Goal: Information Seeking & Learning: Compare options

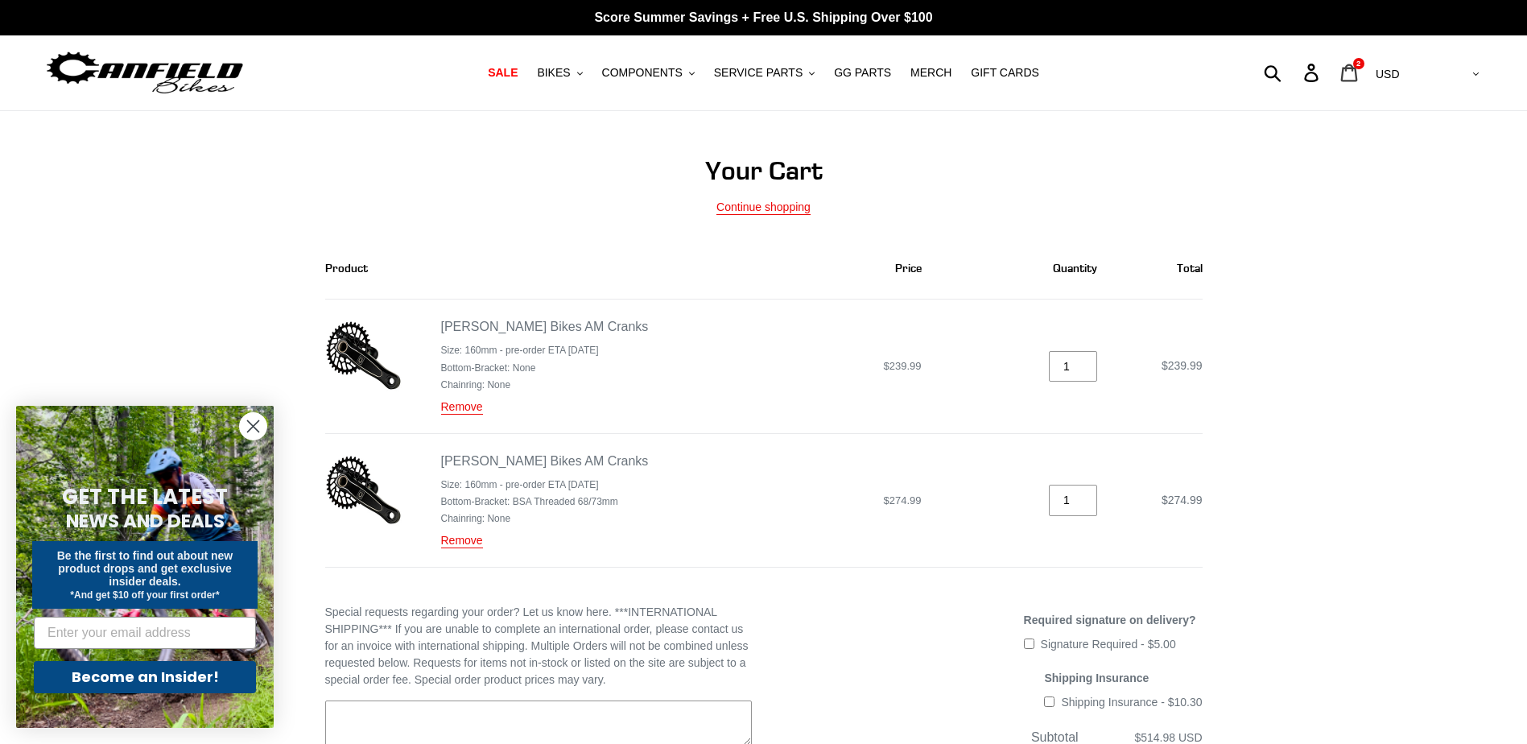
click at [1358, 72] on icon at bounding box center [1349, 73] width 18 height 19
click at [518, 70] on span "SALE" at bounding box center [503, 73] width 30 height 14
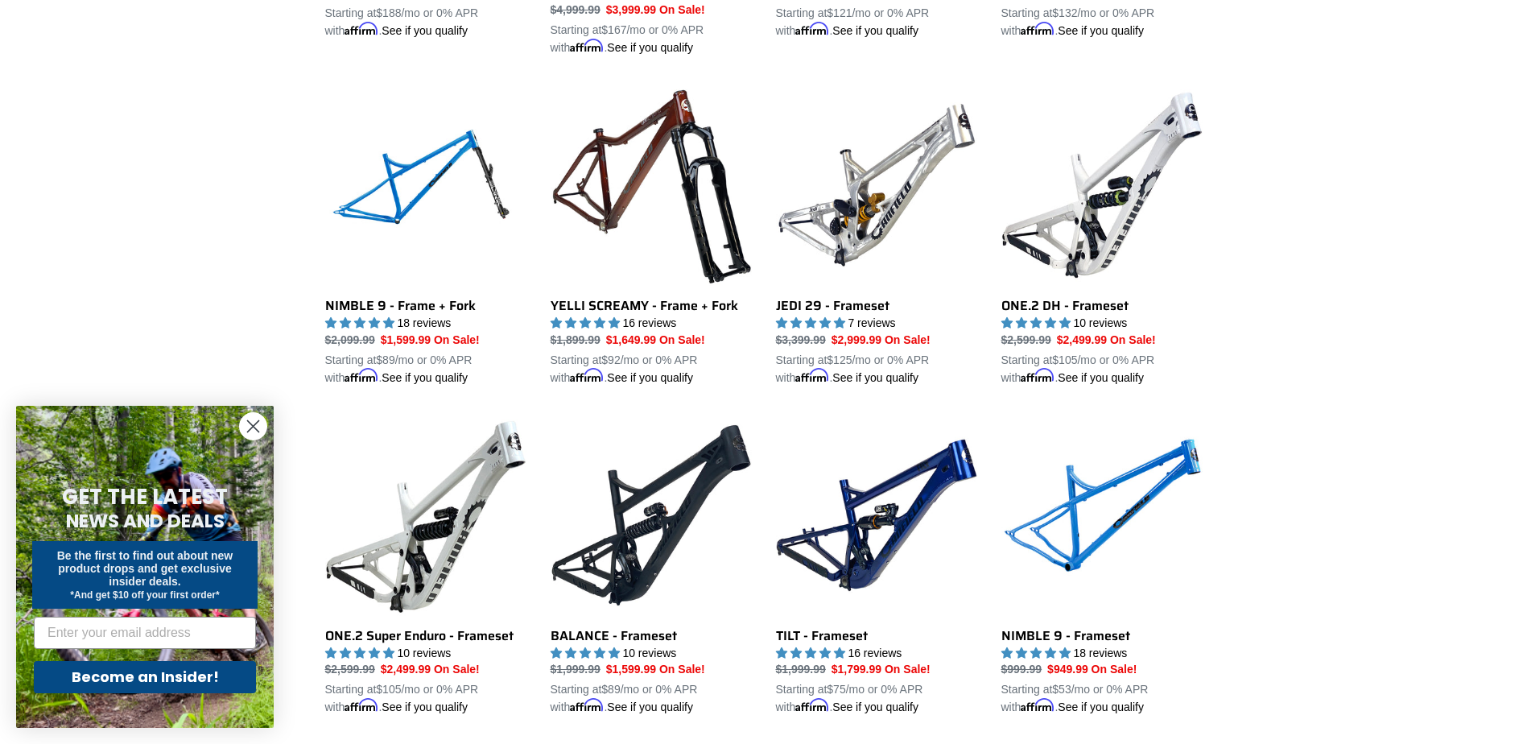
scroll to position [2093, 0]
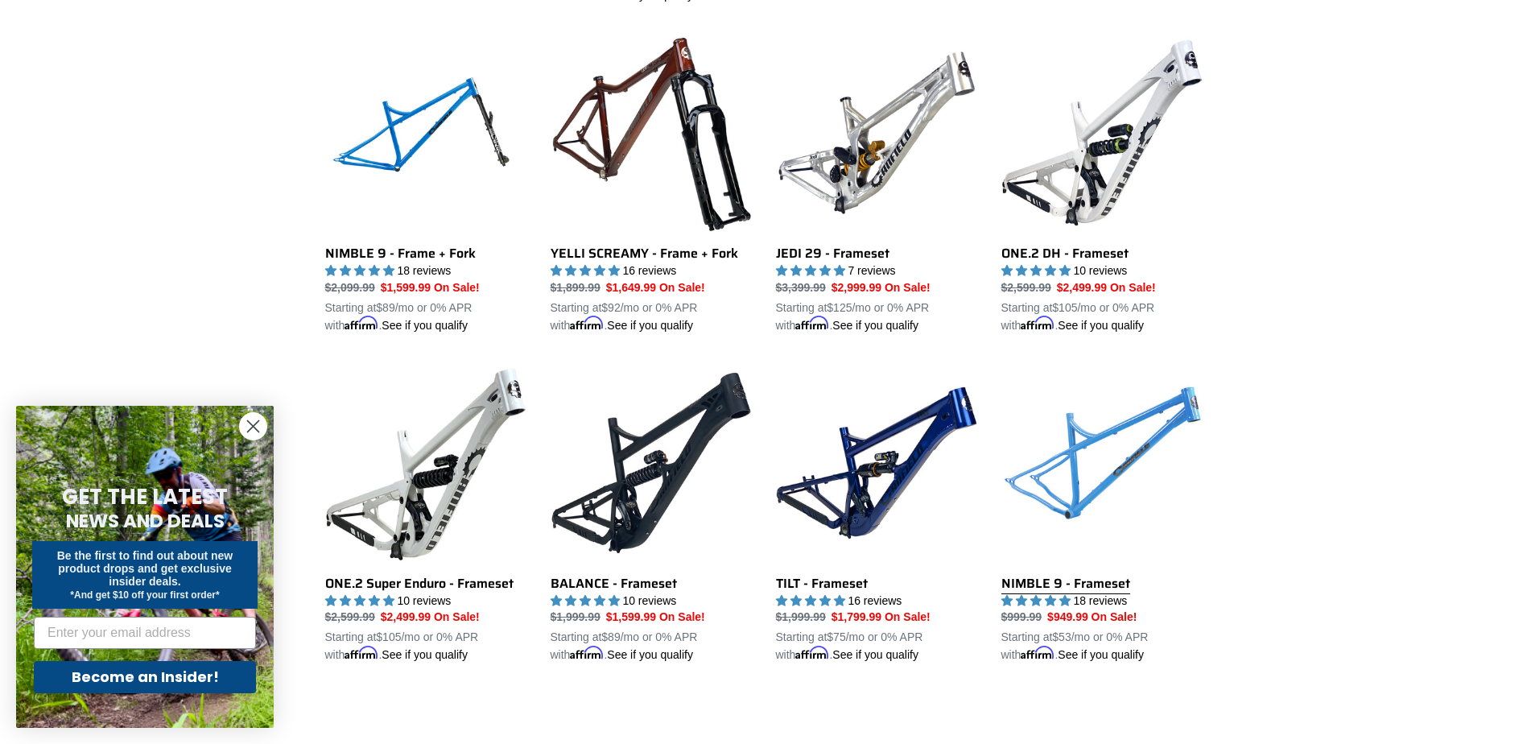
click at [1090, 454] on link "NIMBLE 9 - Frameset" at bounding box center [1101, 513] width 201 height 302
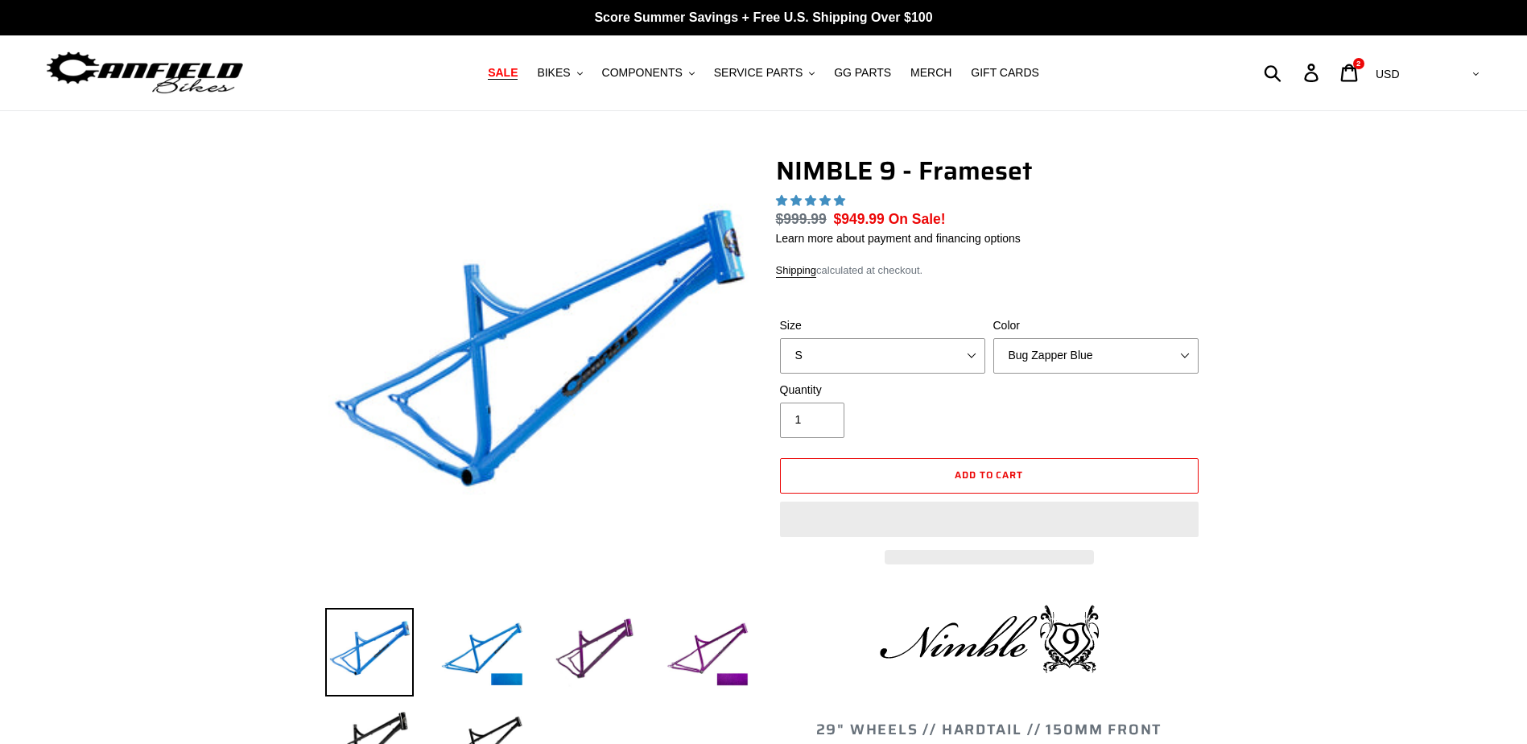
select select "highest-rating"
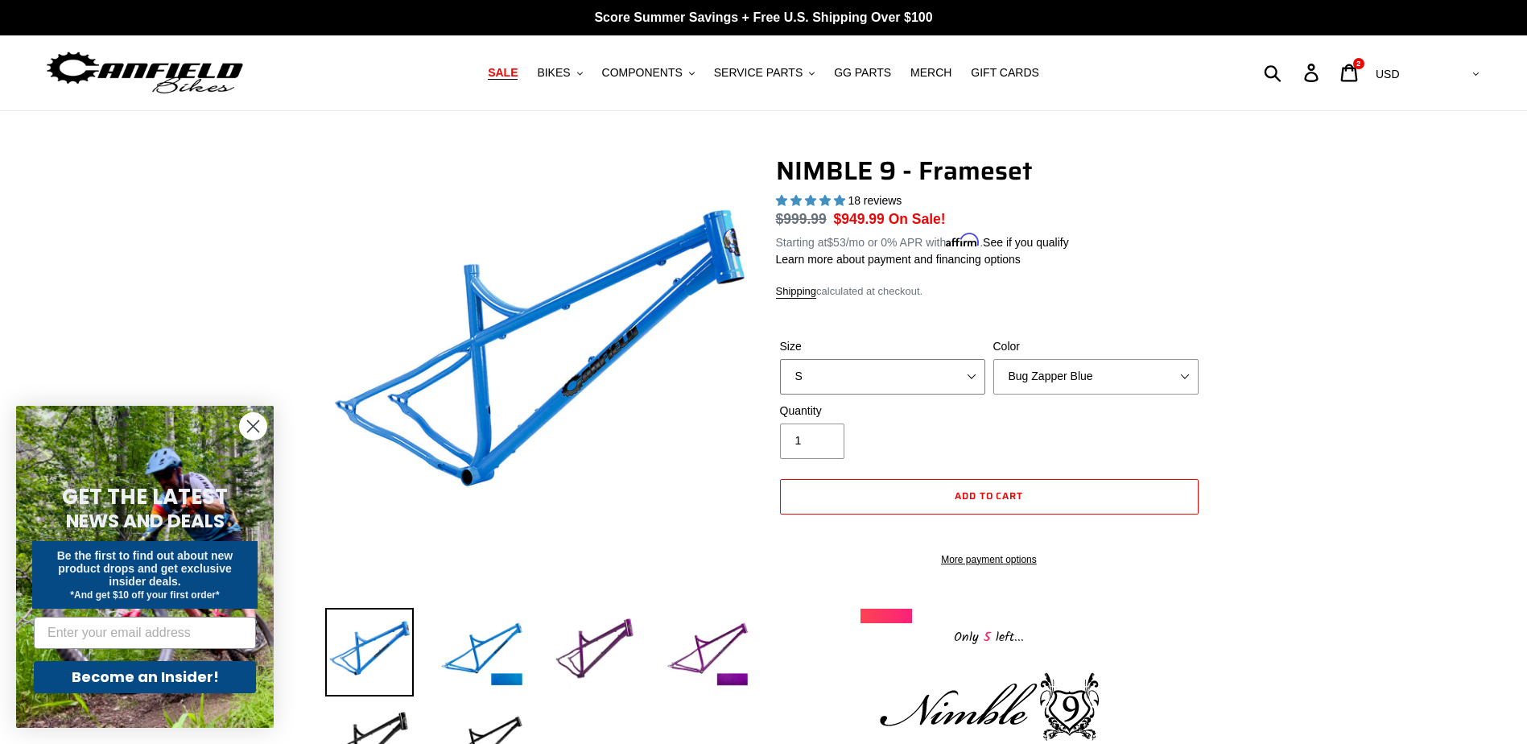
click at [807, 386] on select "S M L XL" at bounding box center [882, 376] width 205 height 35
click at [712, 650] on img at bounding box center [707, 652] width 89 height 89
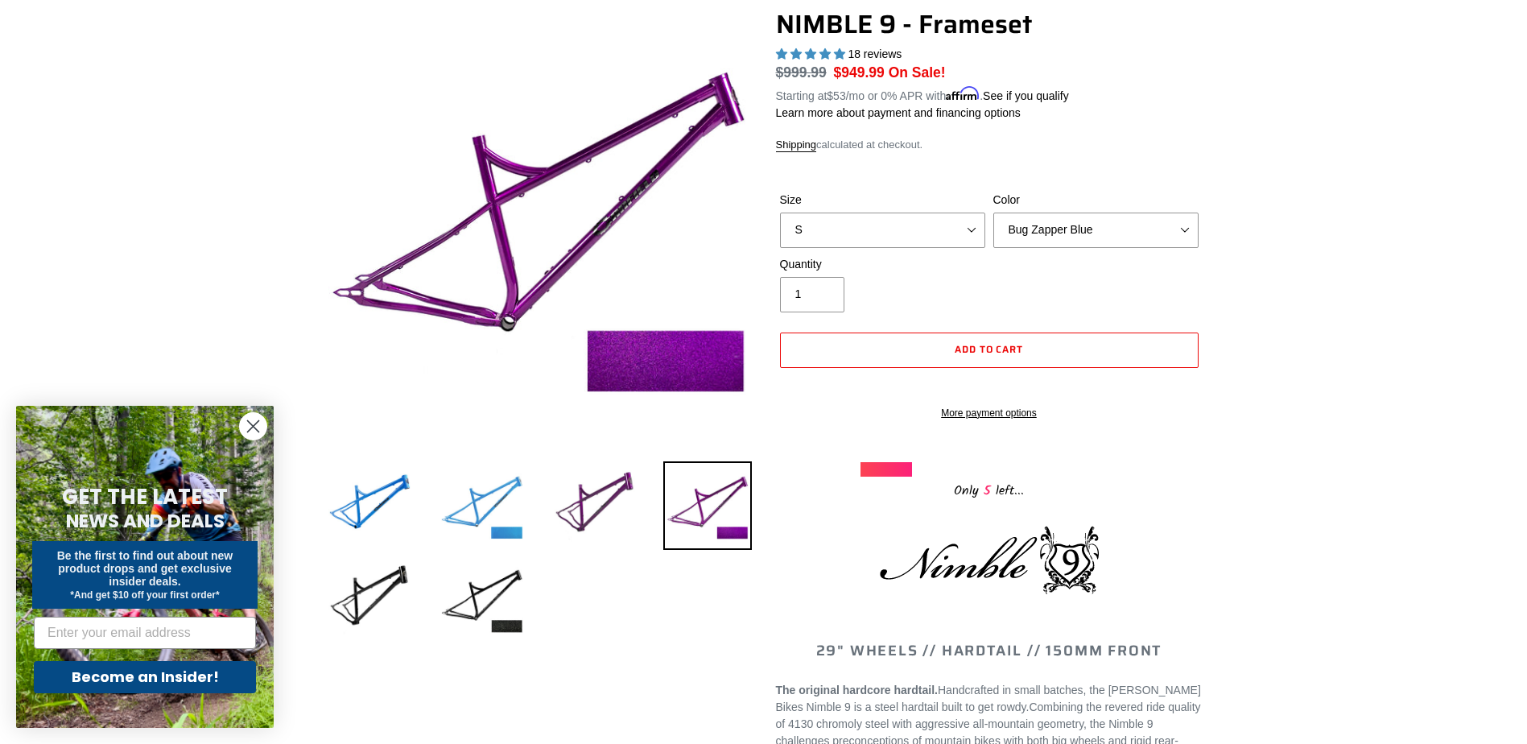
scroll to position [161, 0]
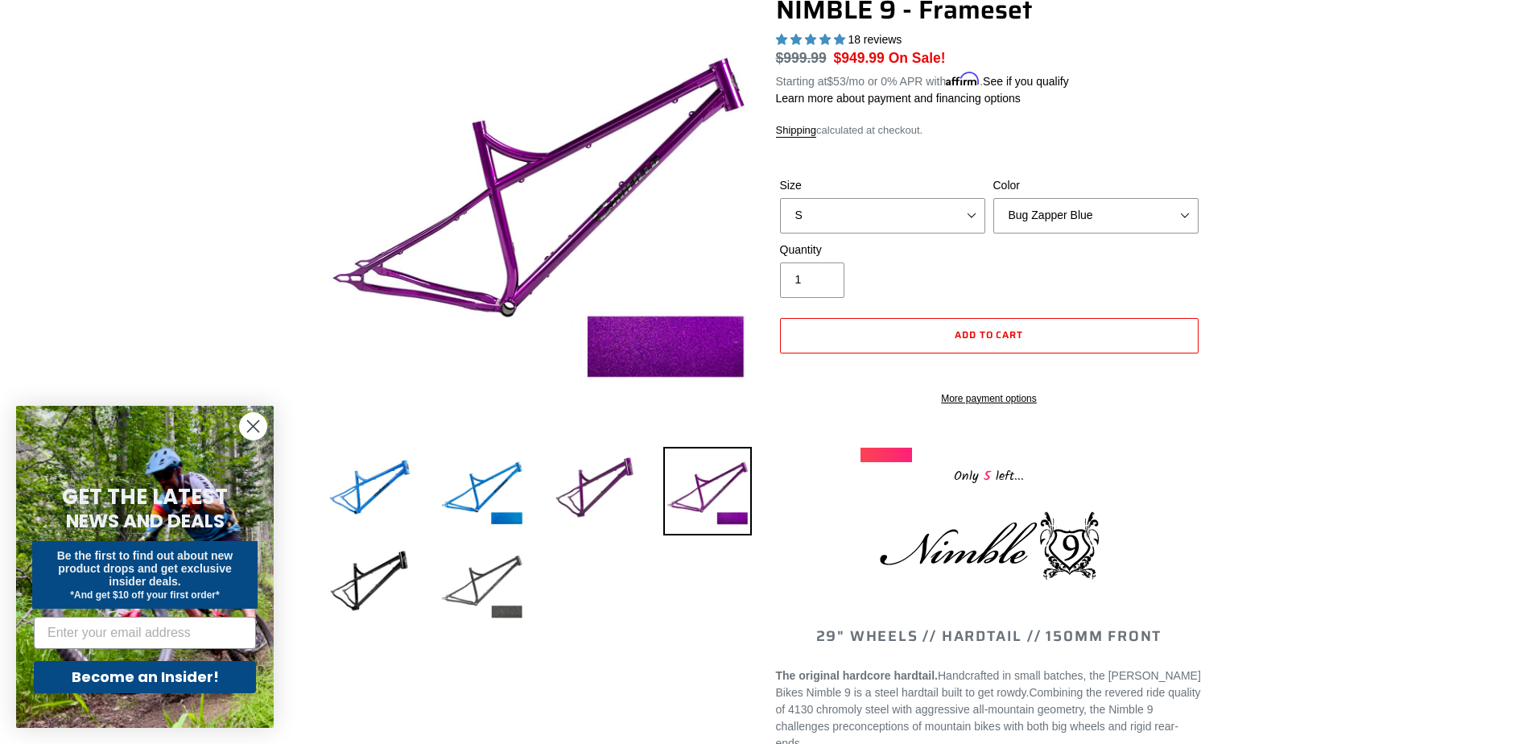
click at [463, 591] on img at bounding box center [482, 584] width 89 height 89
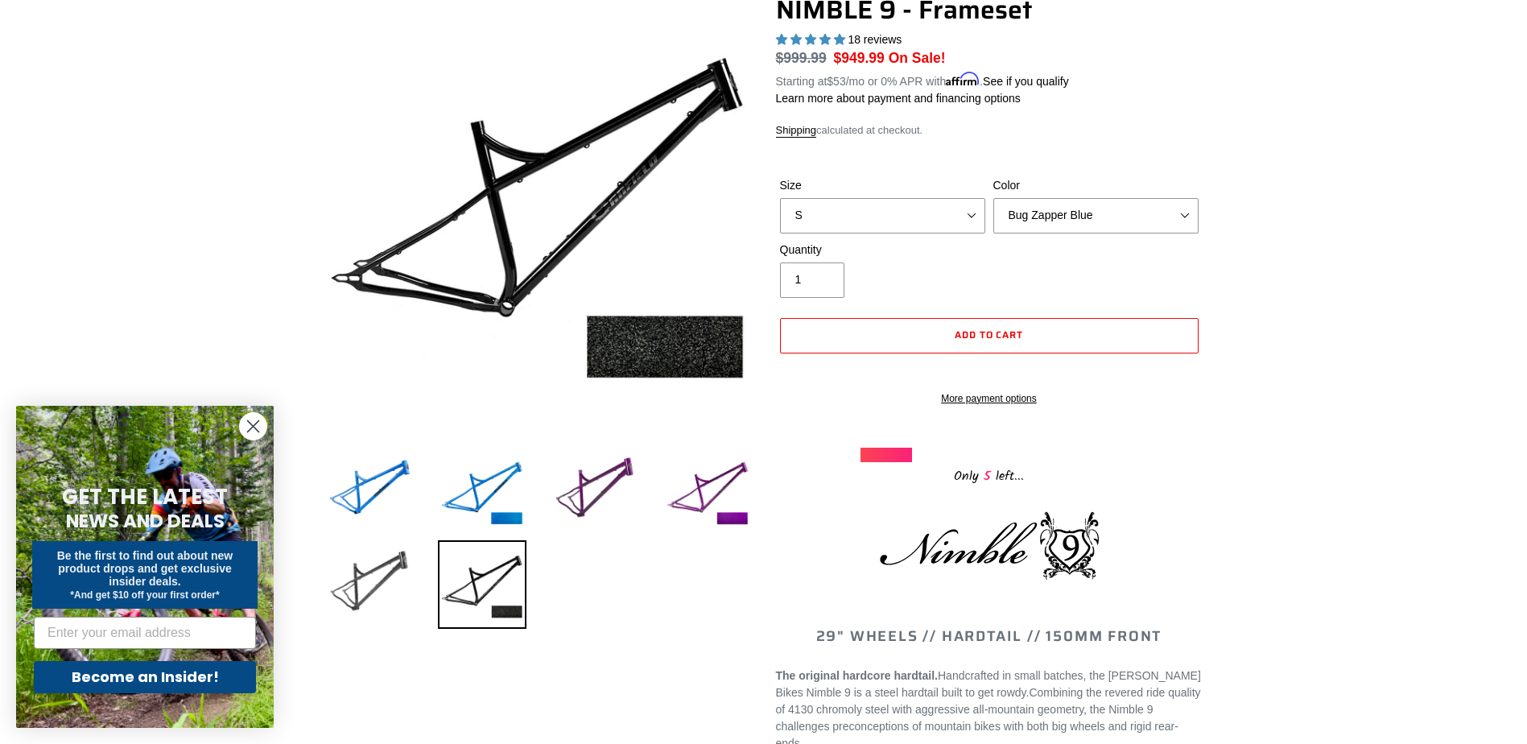
click at [334, 570] on img at bounding box center [369, 584] width 89 height 89
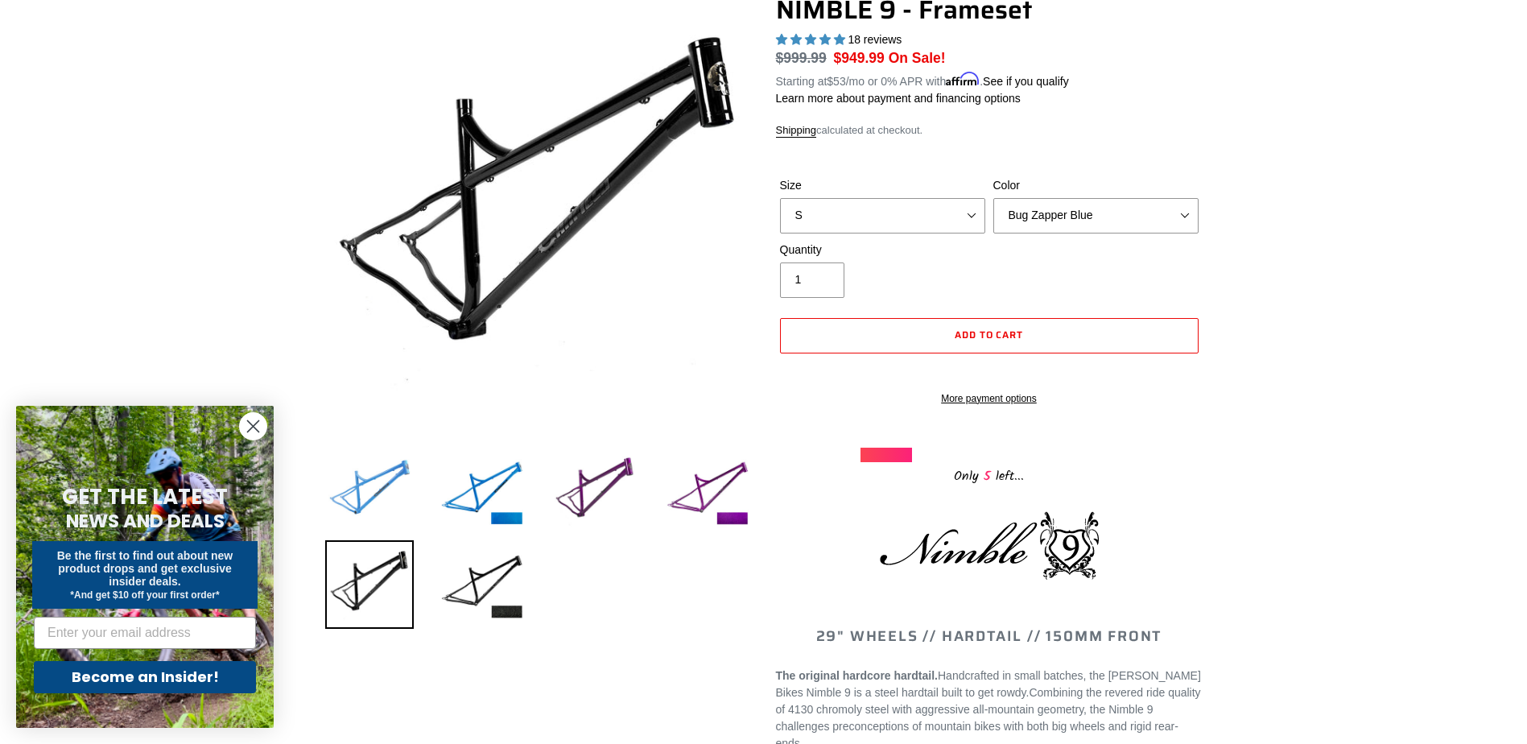
click at [357, 485] on img at bounding box center [369, 491] width 89 height 89
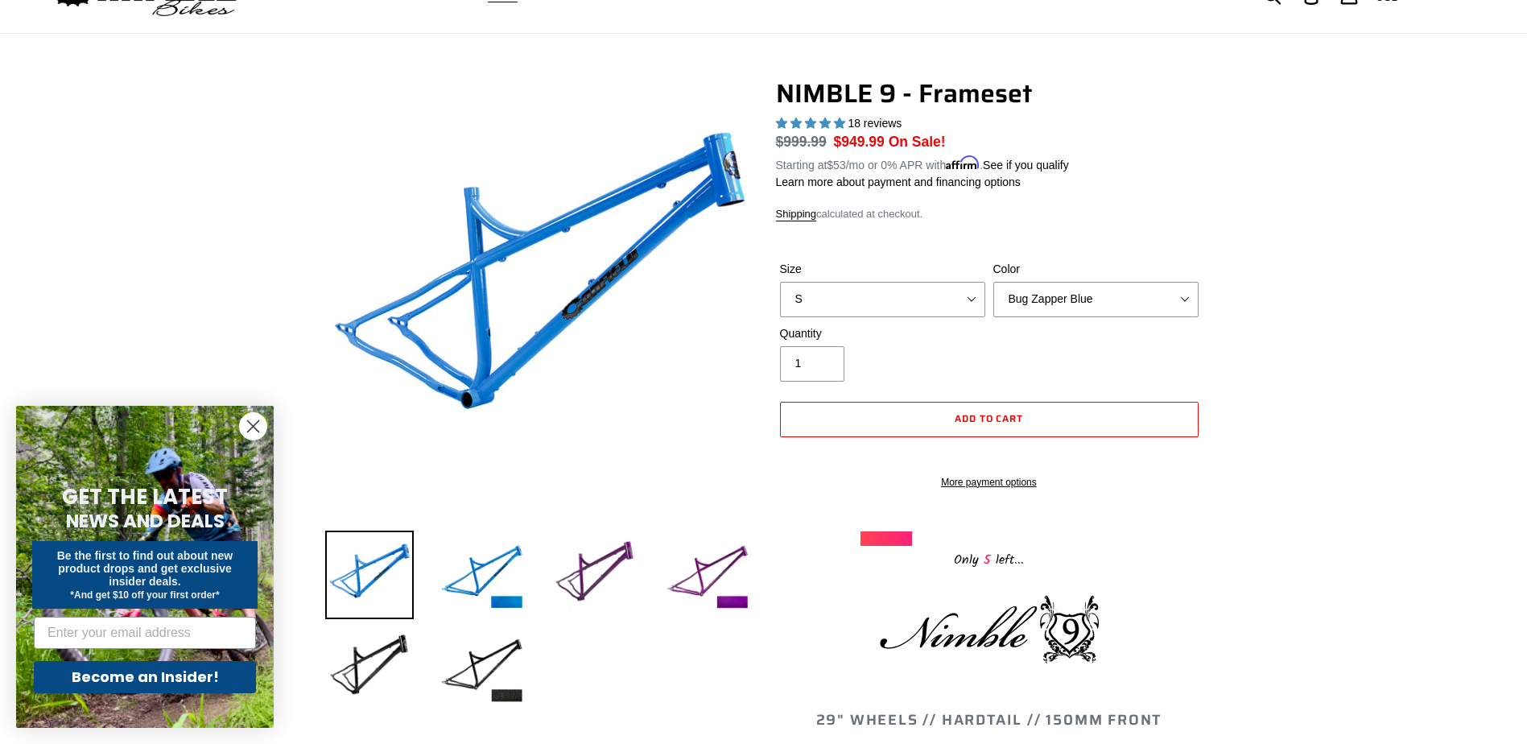
scroll to position [0, 0]
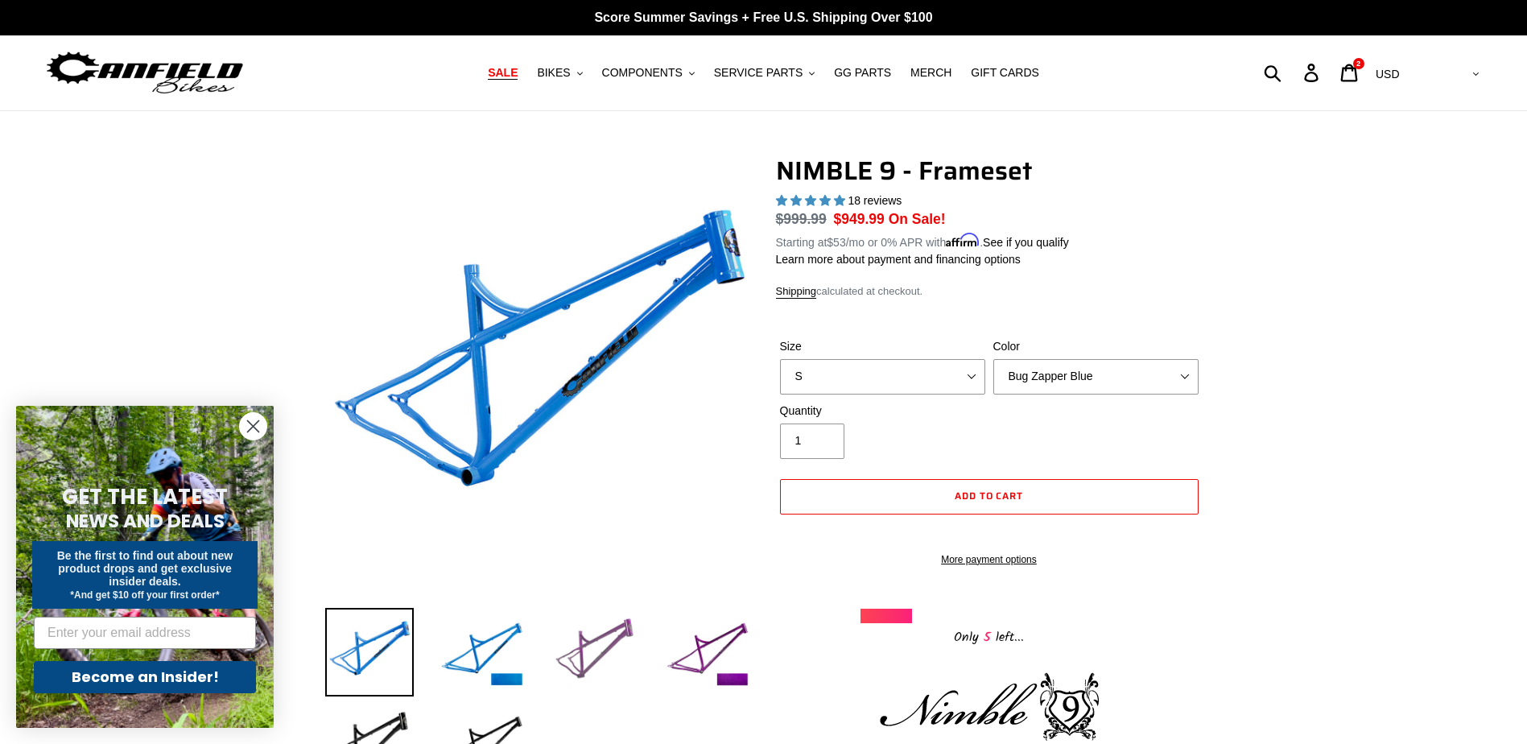
click at [632, 621] on img at bounding box center [595, 652] width 89 height 89
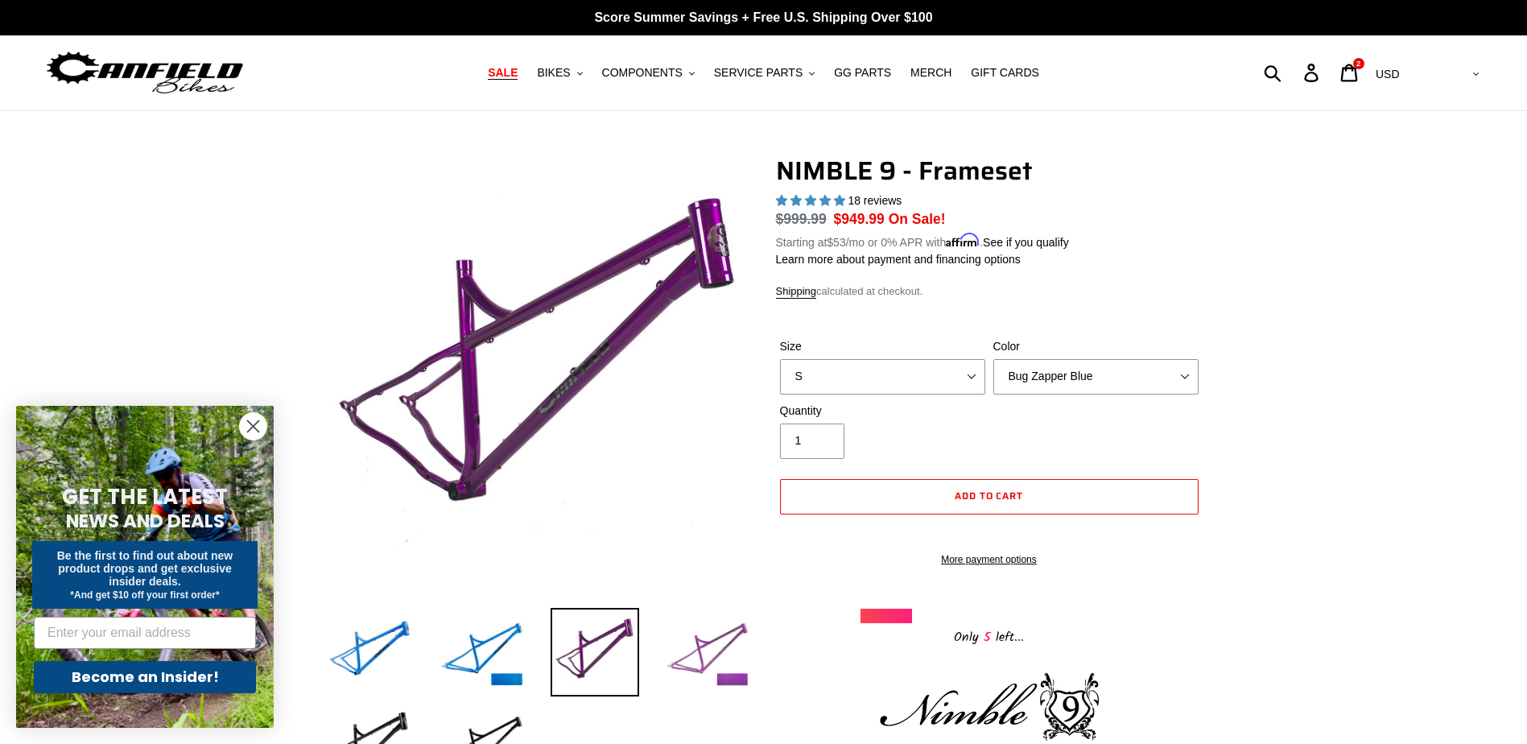
click at [683, 658] on img at bounding box center [707, 652] width 89 height 89
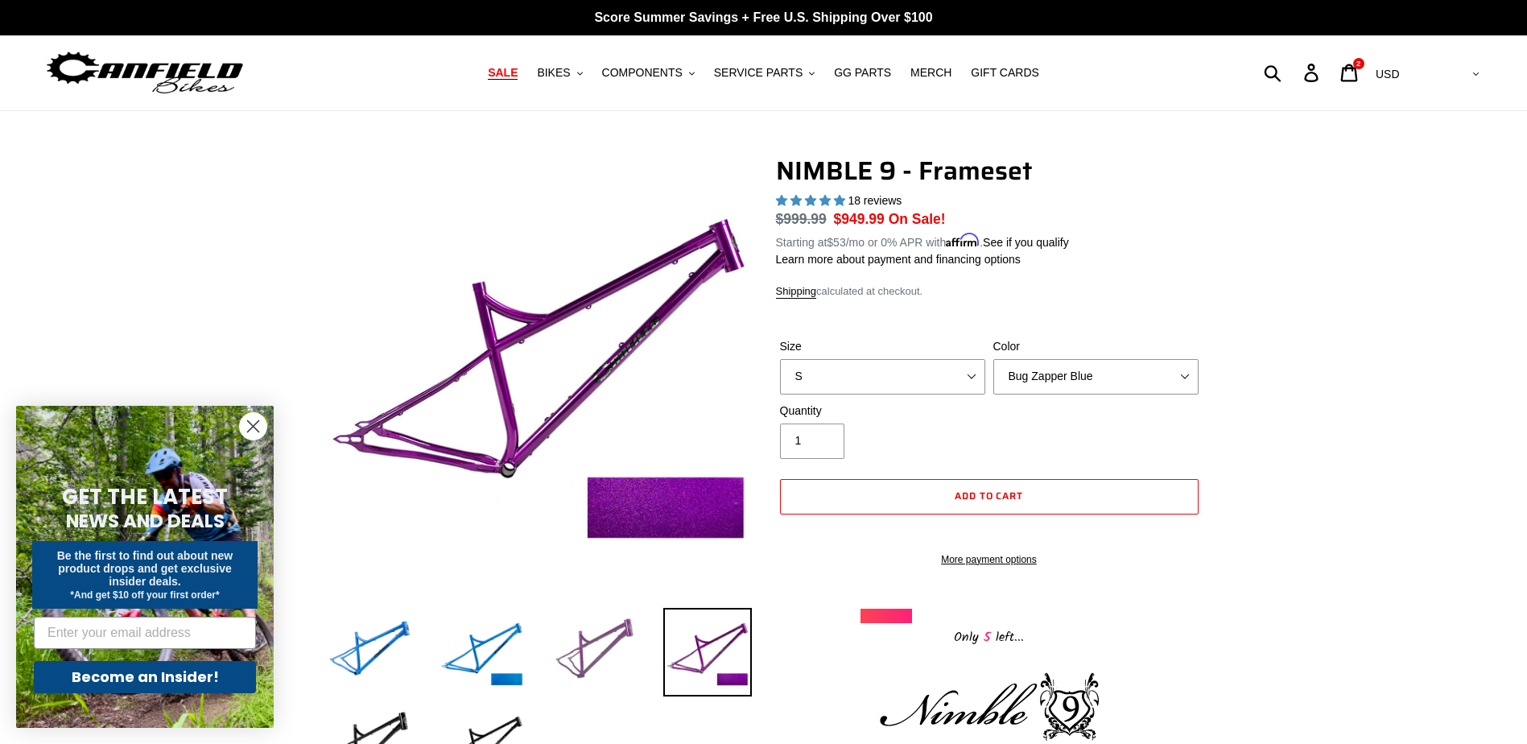
click at [573, 635] on img at bounding box center [595, 652] width 89 height 89
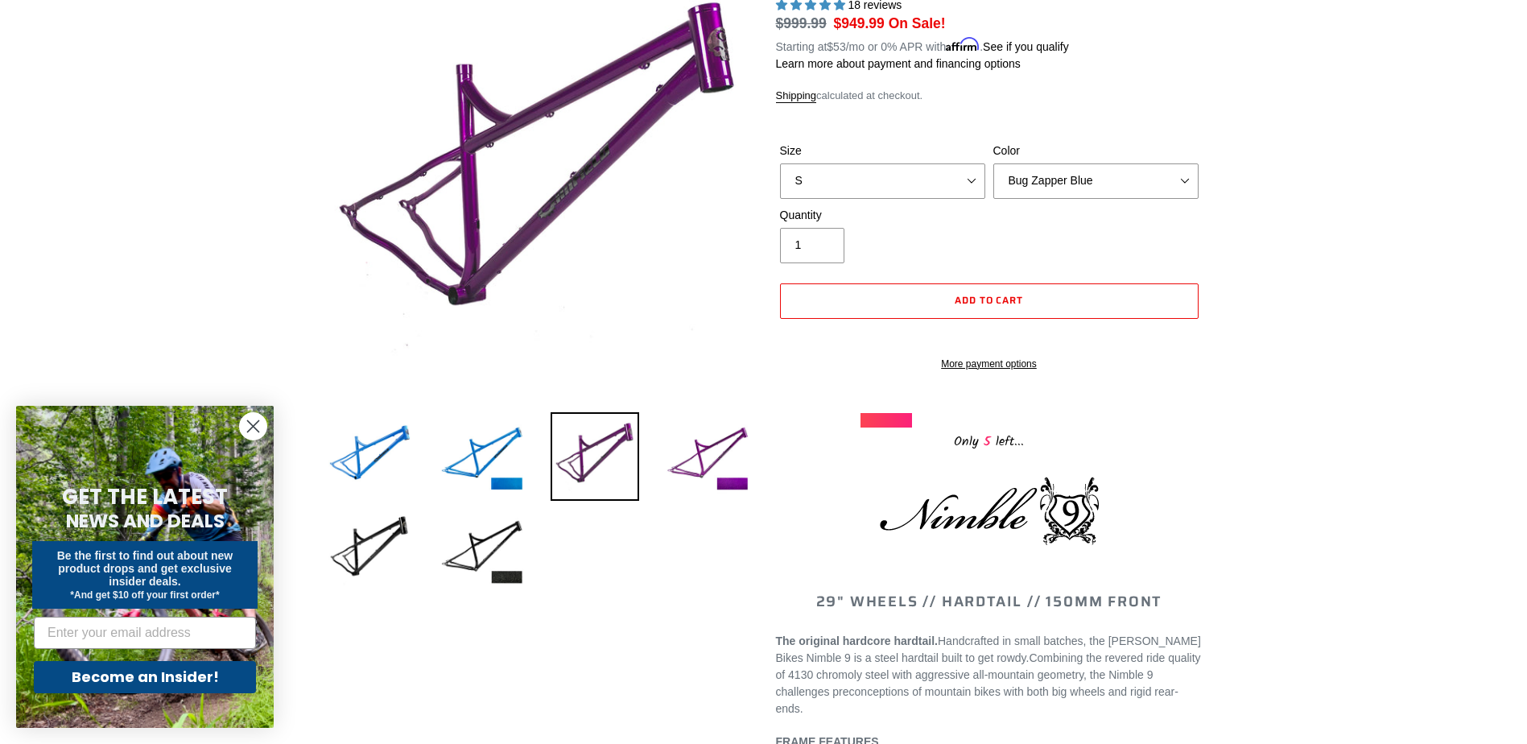
scroll to position [402, 0]
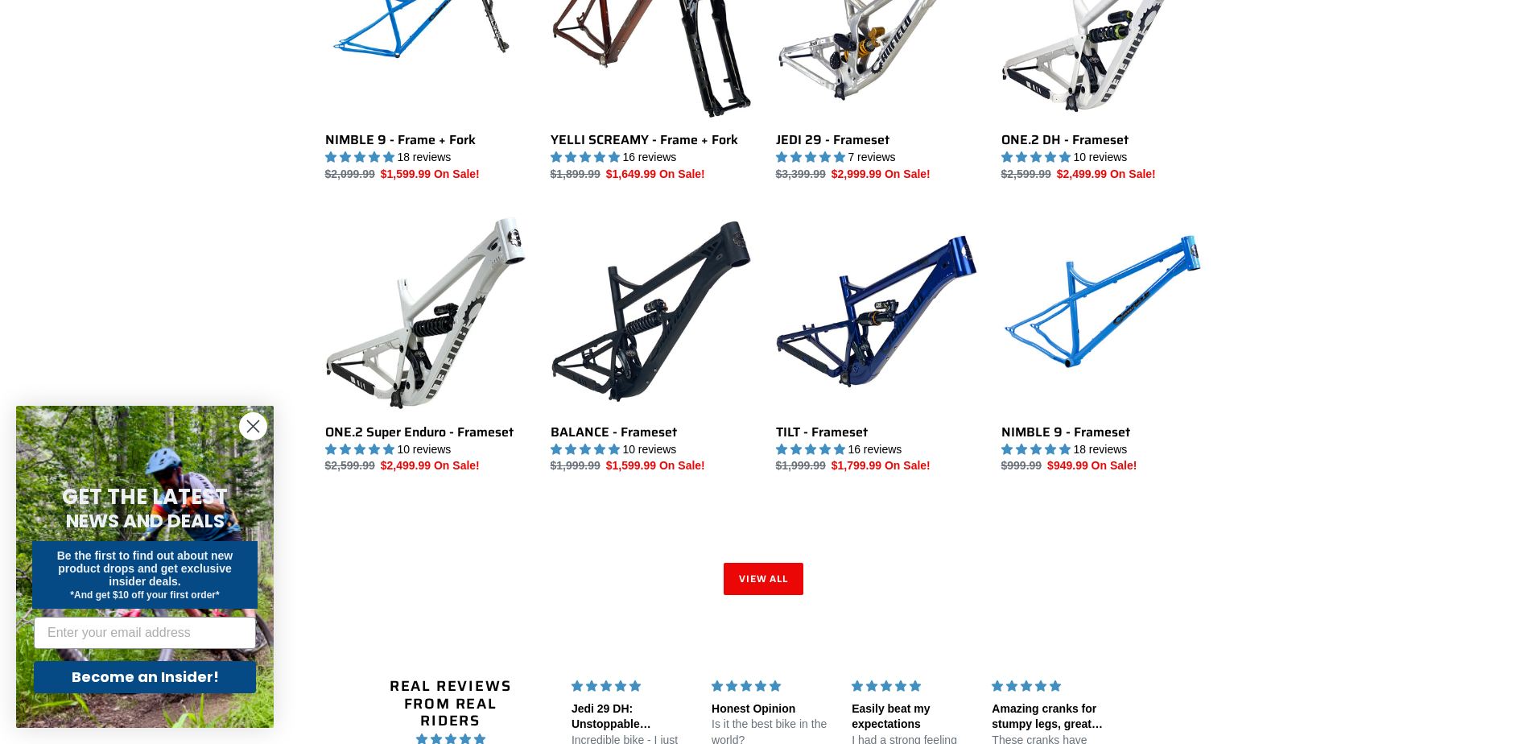
scroll to position [2204, 0]
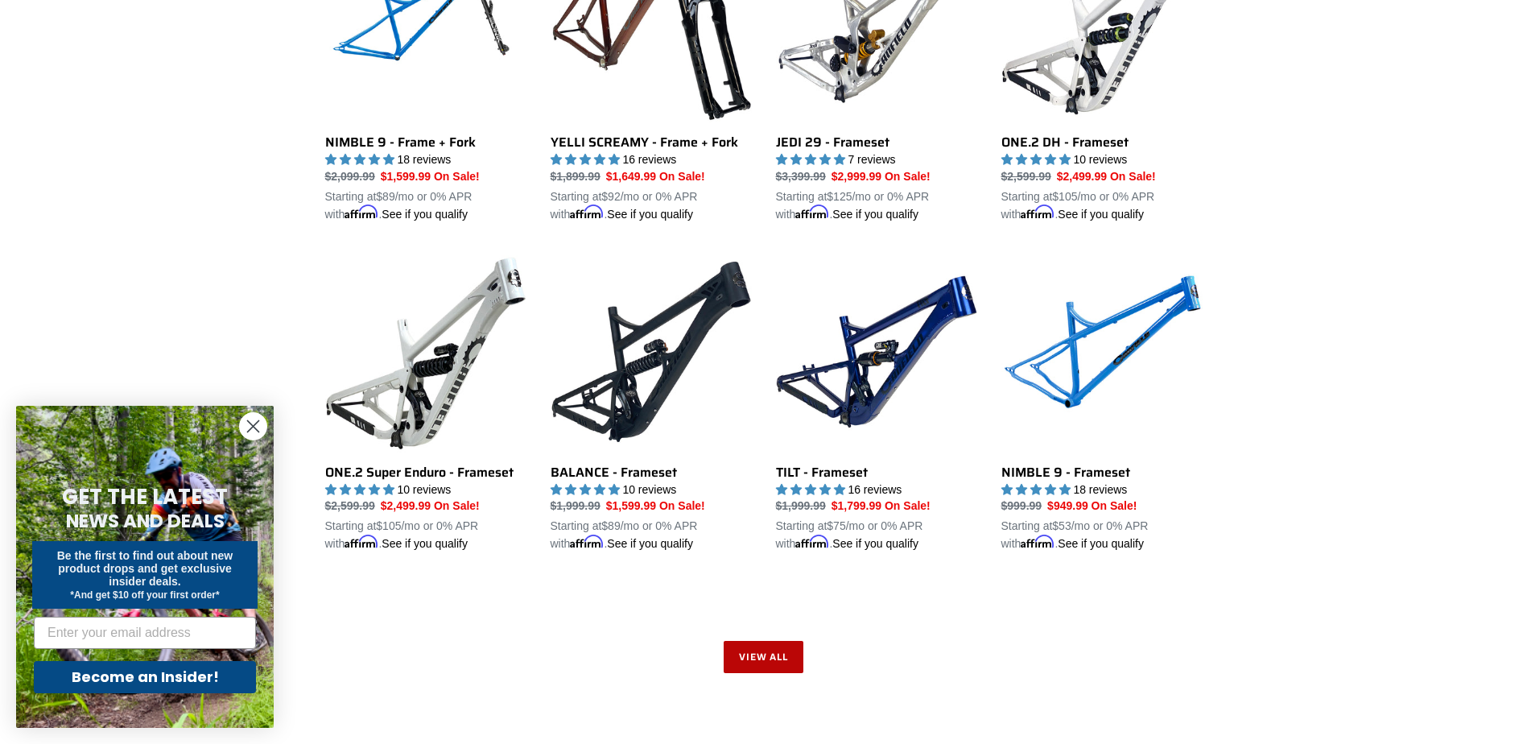
click at [774, 644] on link "View all" at bounding box center [764, 657] width 80 height 32
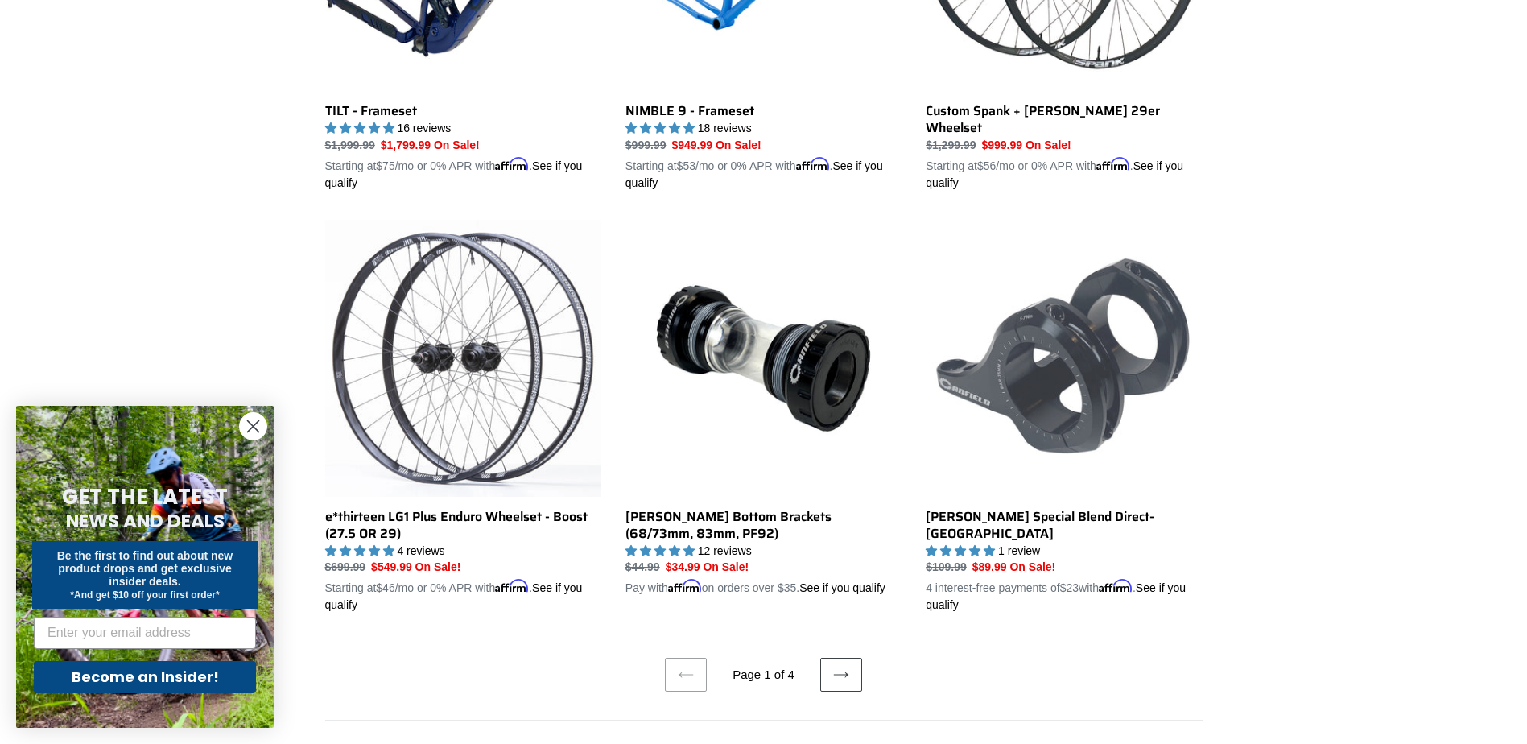
scroll to position [3139, 0]
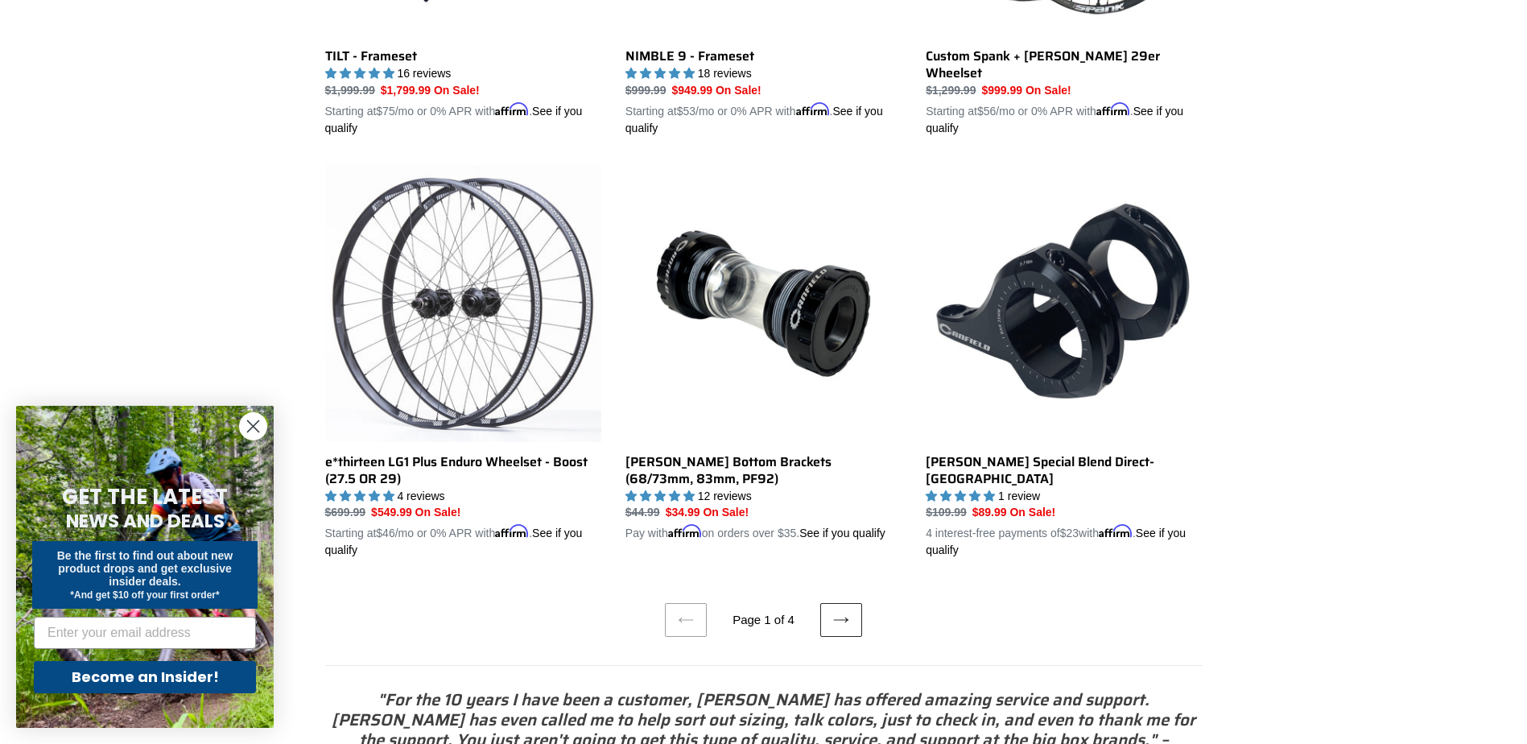
click at [837, 617] on link "Next page" at bounding box center [841, 620] width 42 height 34
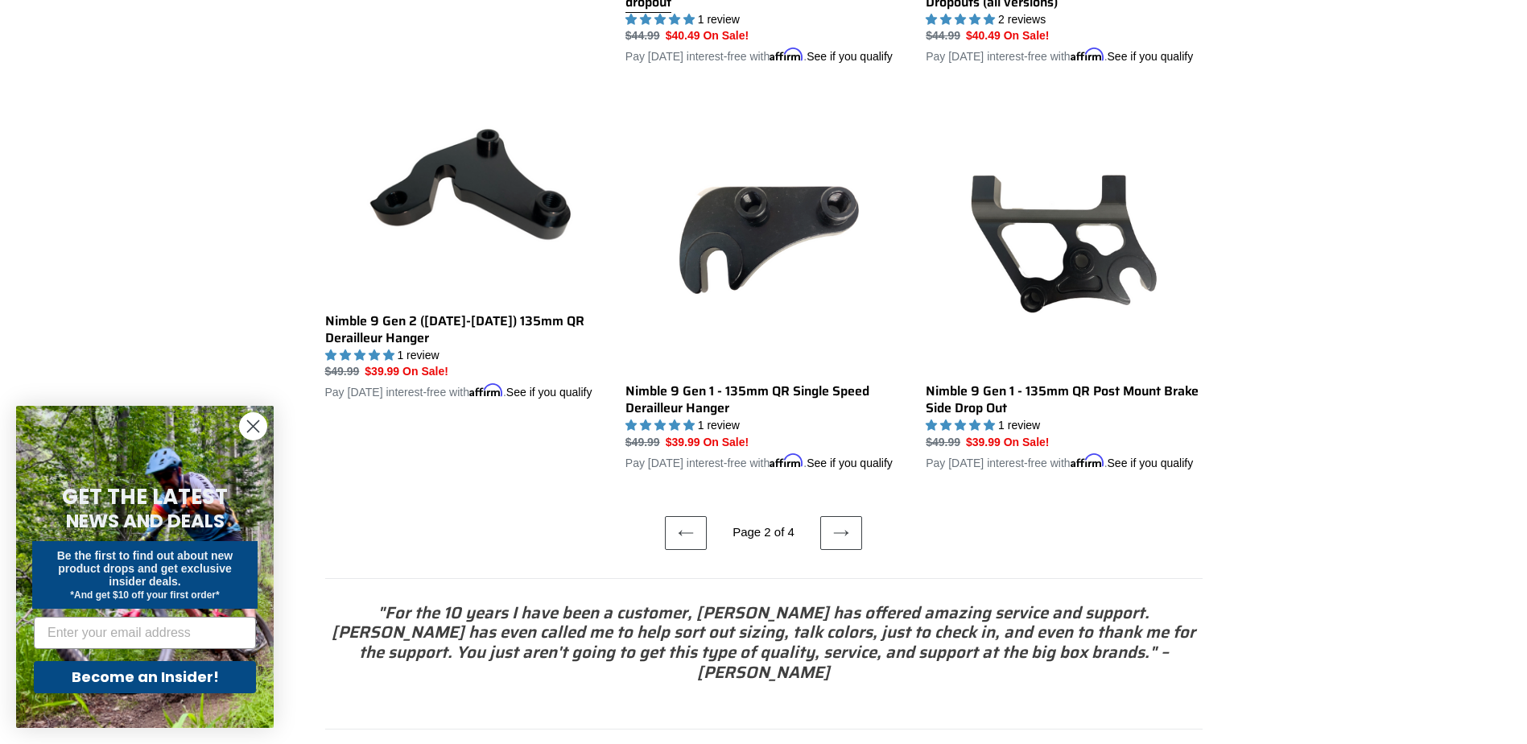
scroll to position [3300, 0]
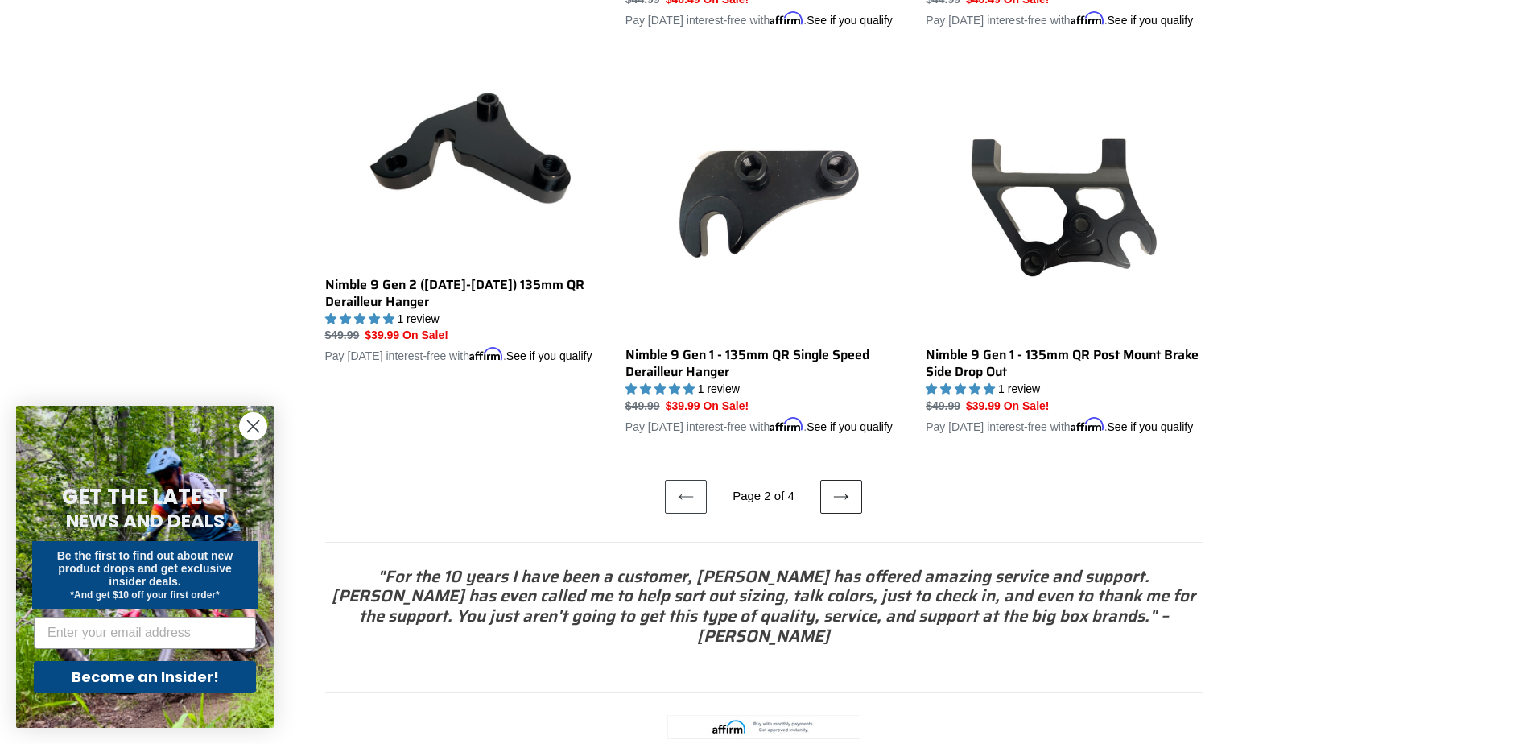
click at [836, 505] on icon at bounding box center [841, 497] width 16 height 16
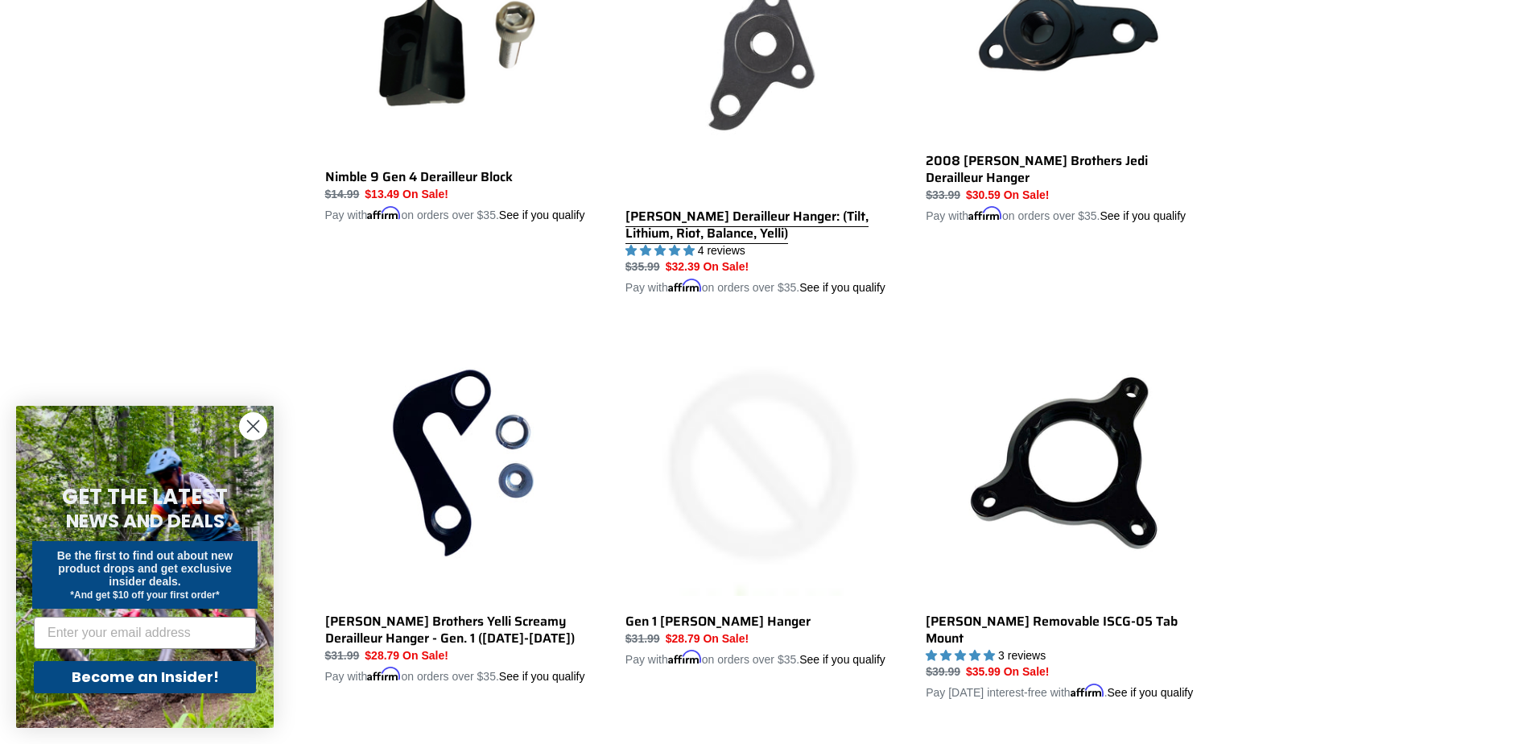
scroll to position [644, 0]
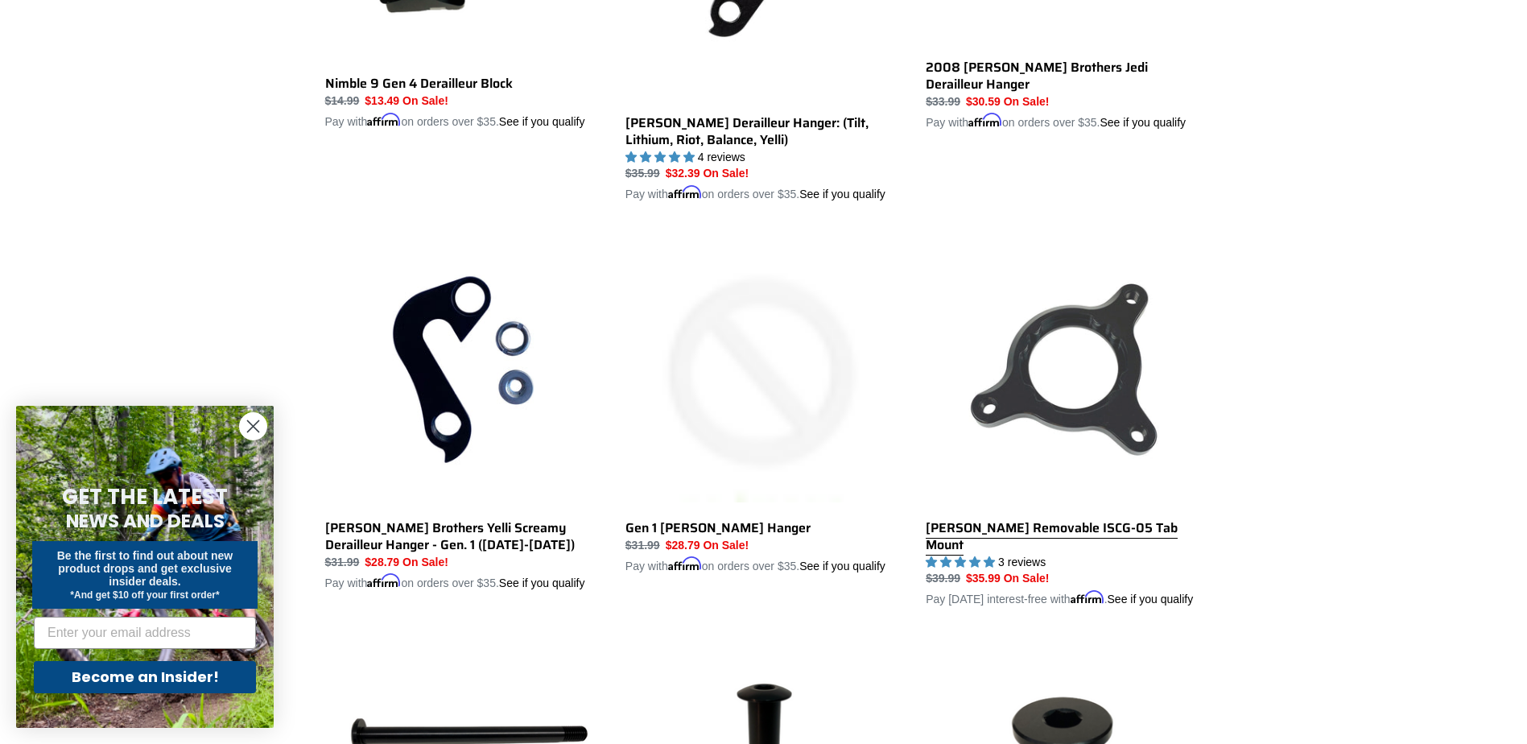
click at [1002, 522] on link "Canfield Removable ISCG-05 Tab Mount" at bounding box center [1064, 419] width 276 height 377
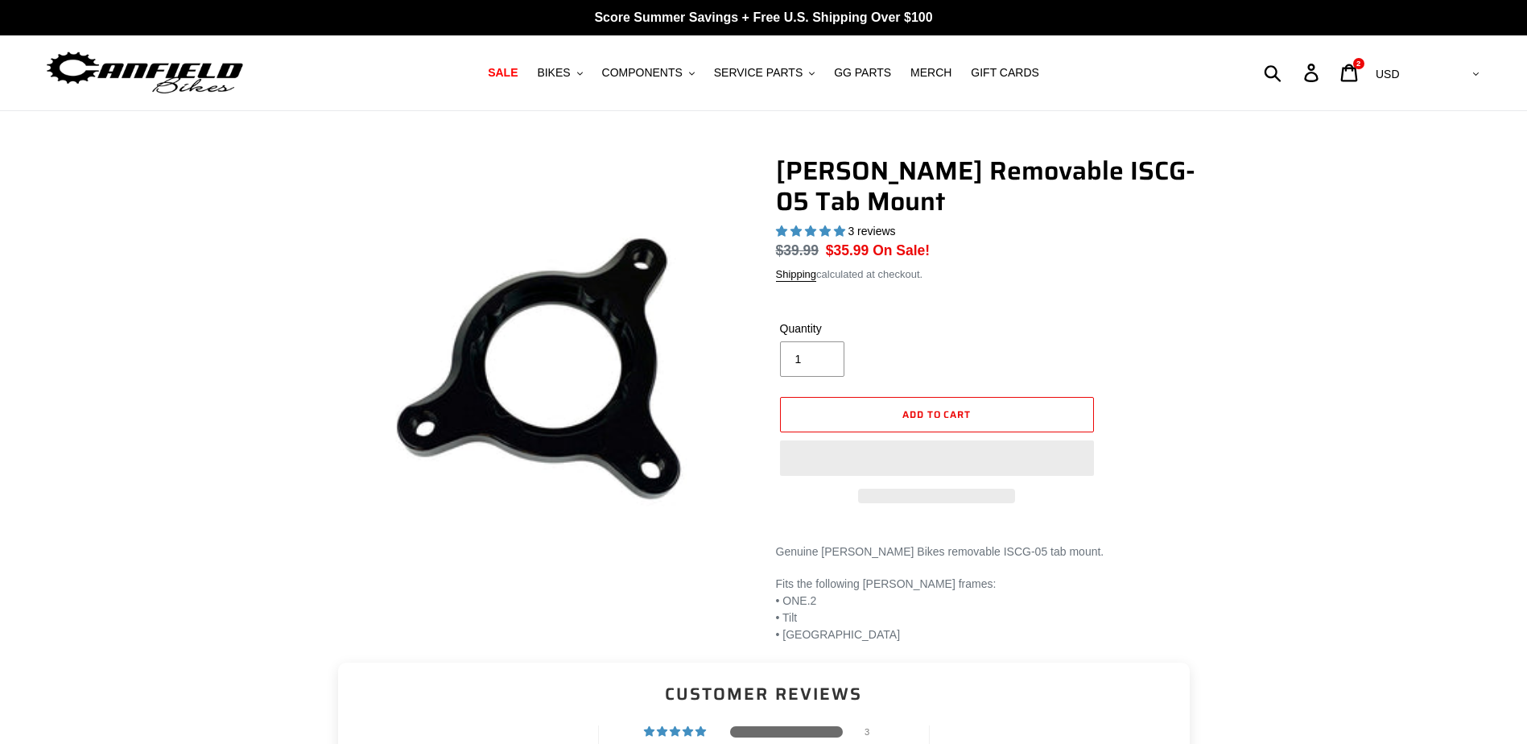
select select "highest-rating"
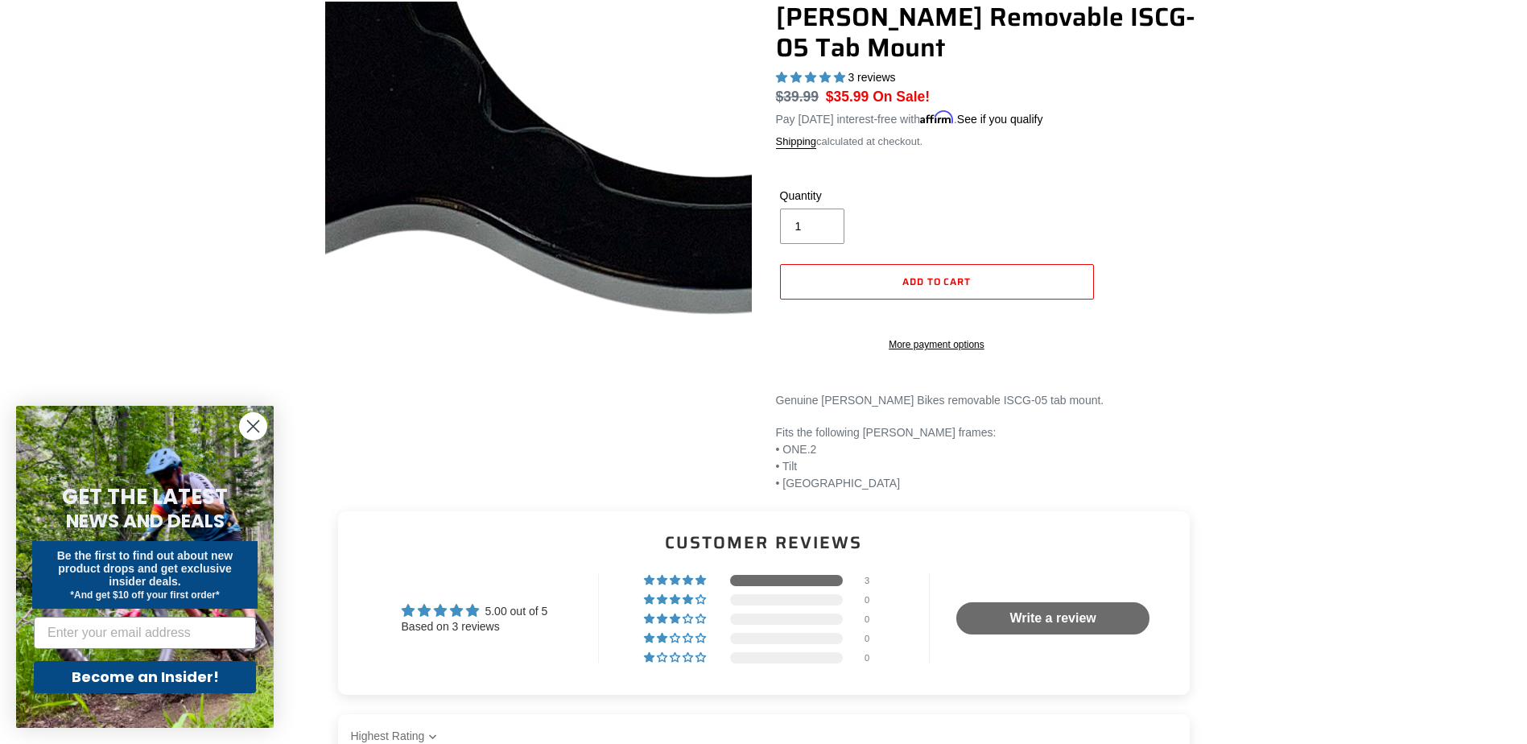
scroll to position [161, 0]
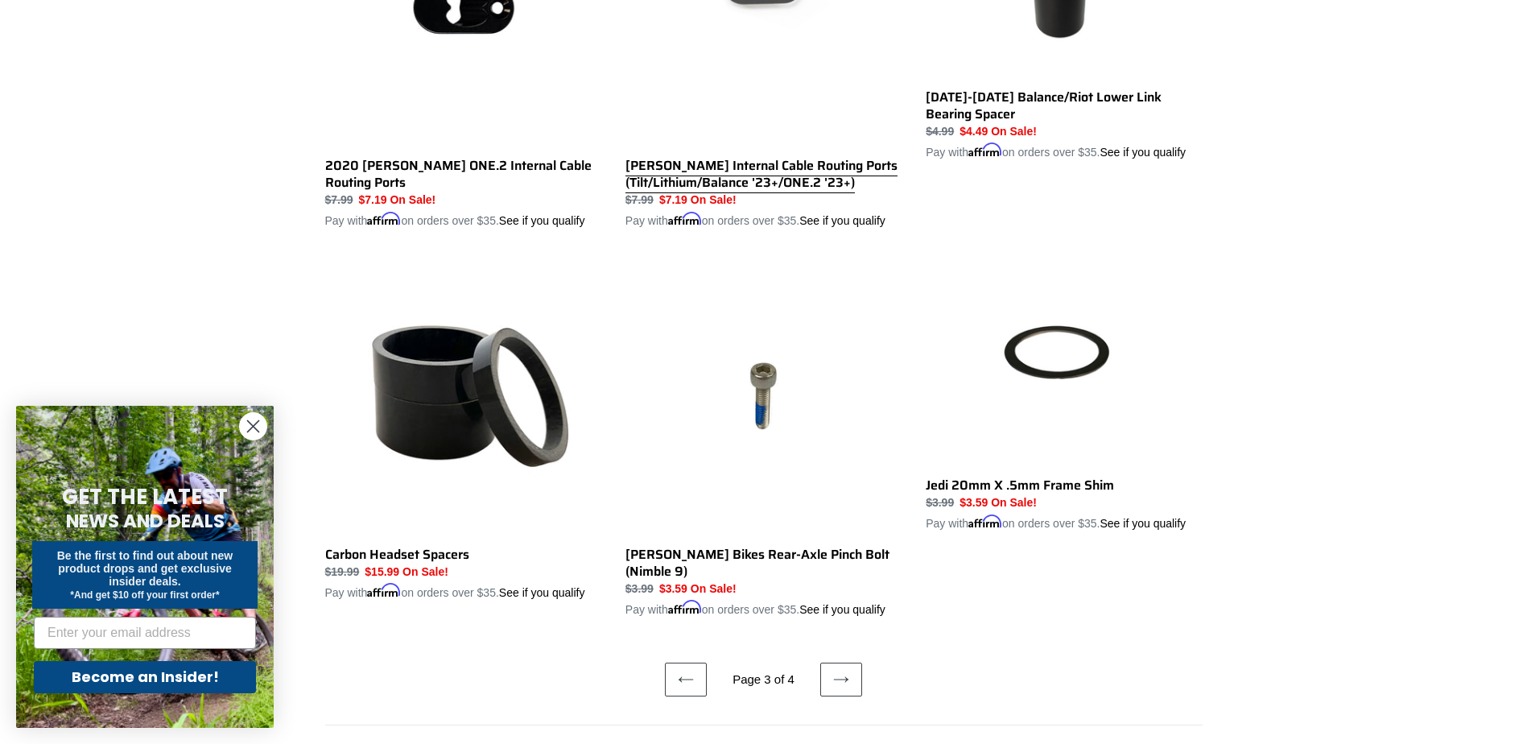
scroll to position [2978, 0]
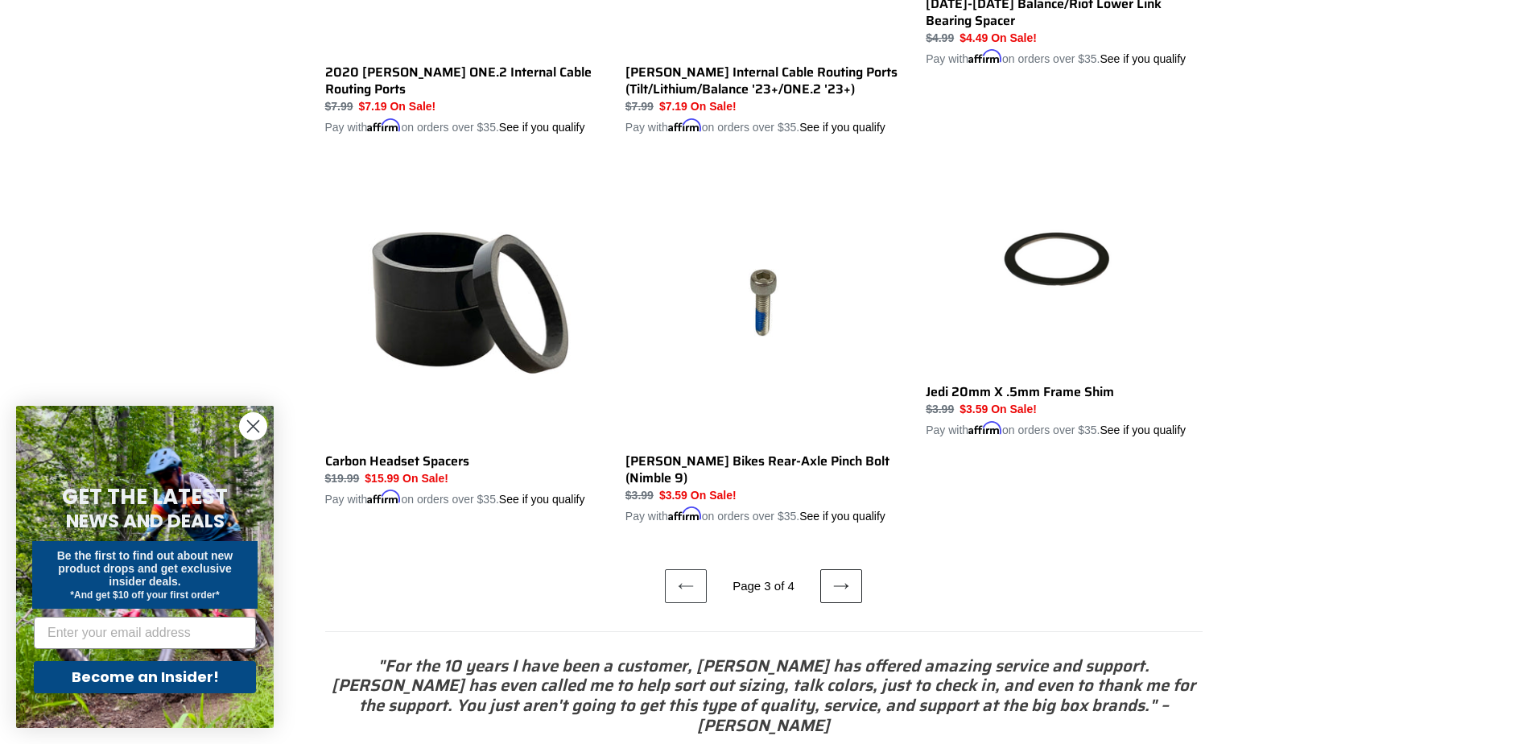
click at [835, 578] on icon at bounding box center [841, 586] width 16 height 16
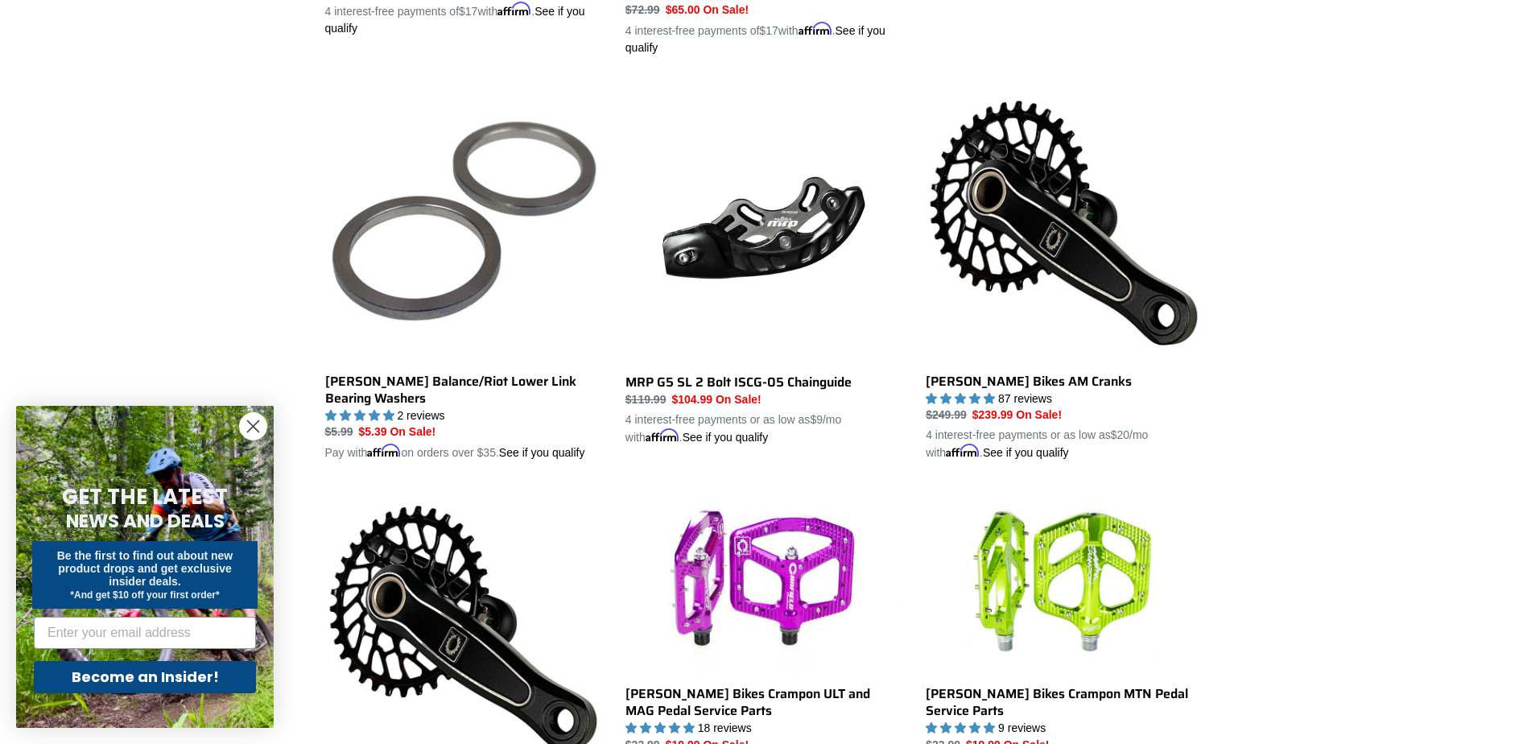
scroll to position [1610, 0]
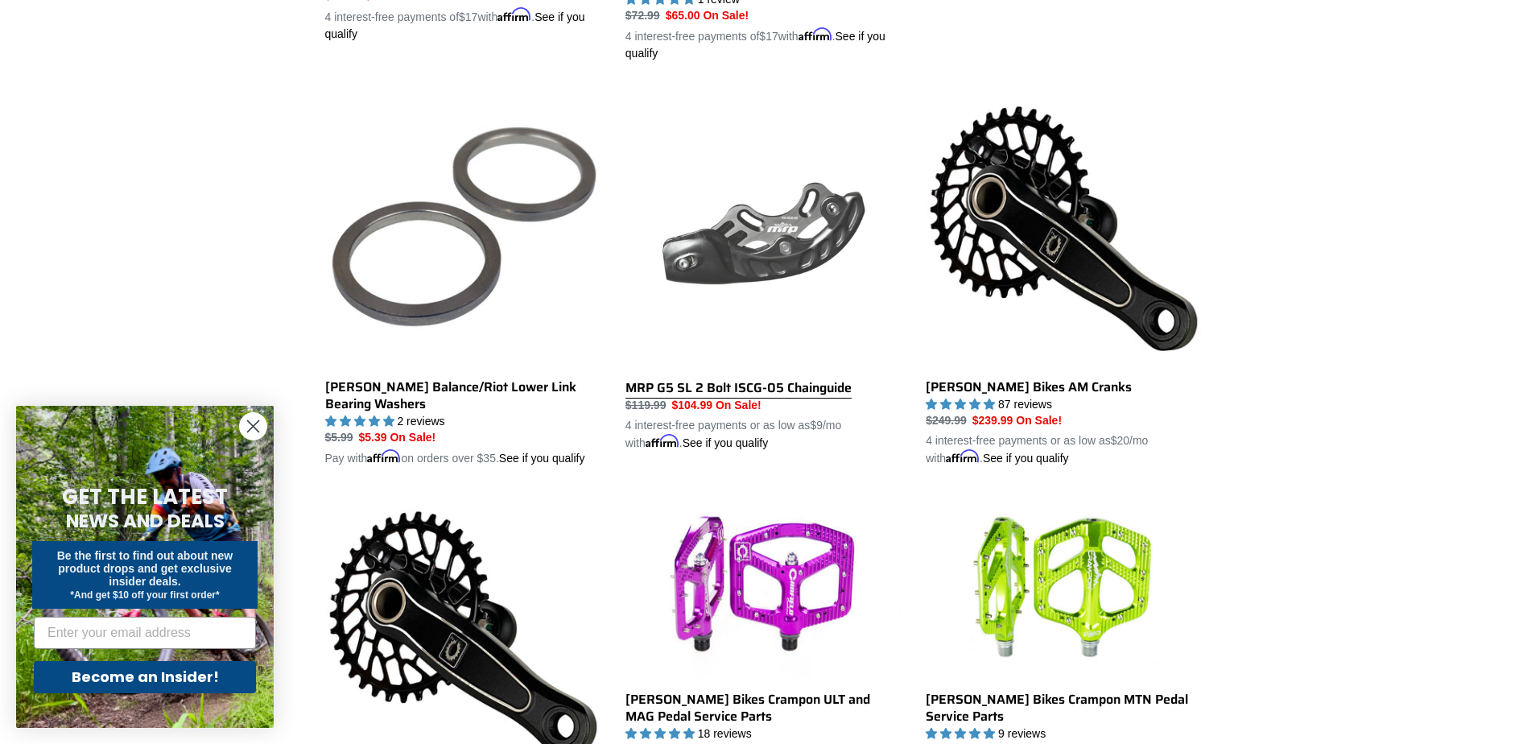
click at [786, 382] on link "MRP G5 SL 2 Bolt ISCG-05 Chainguide" at bounding box center [763, 270] width 276 height 361
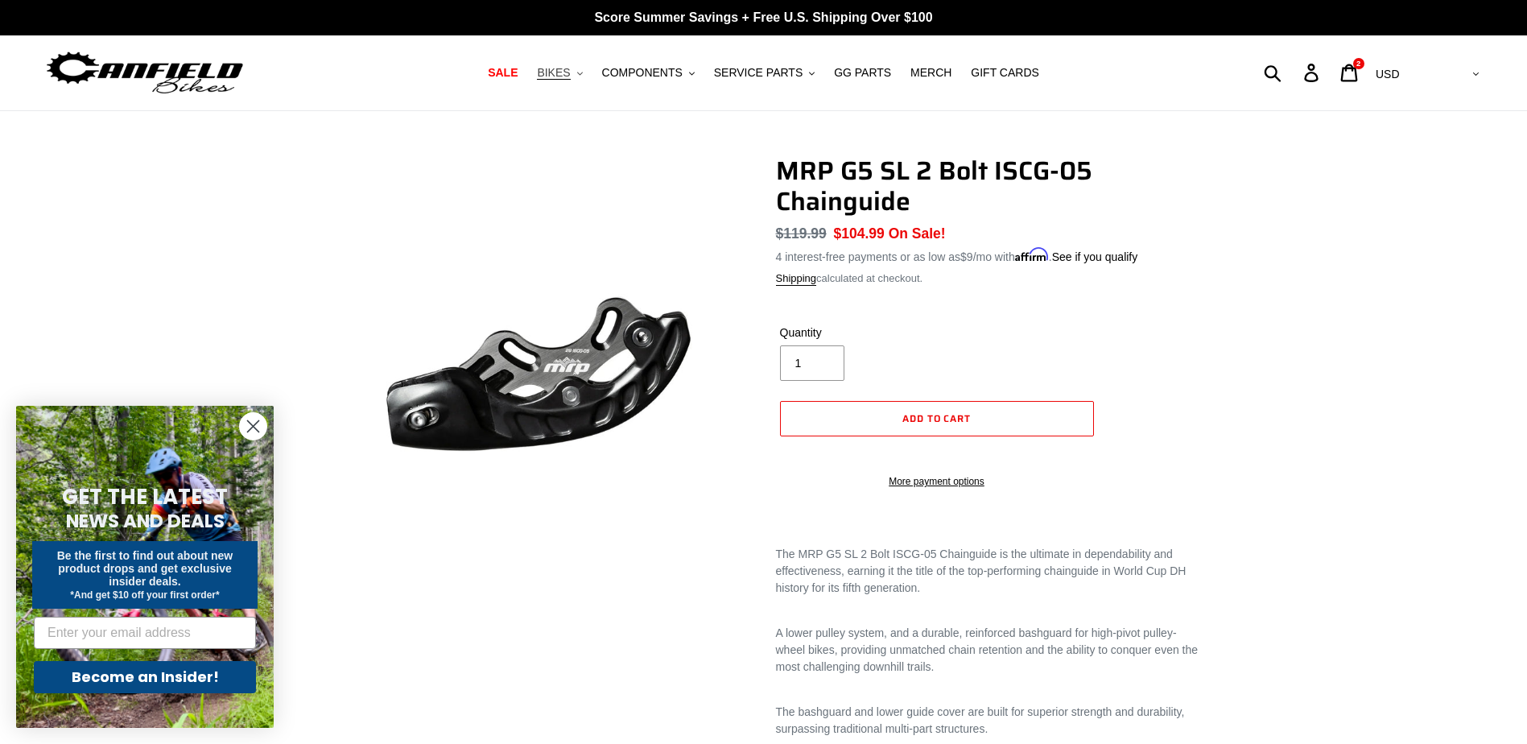
click at [563, 71] on span "BIKES" at bounding box center [553, 73] width 33 height 14
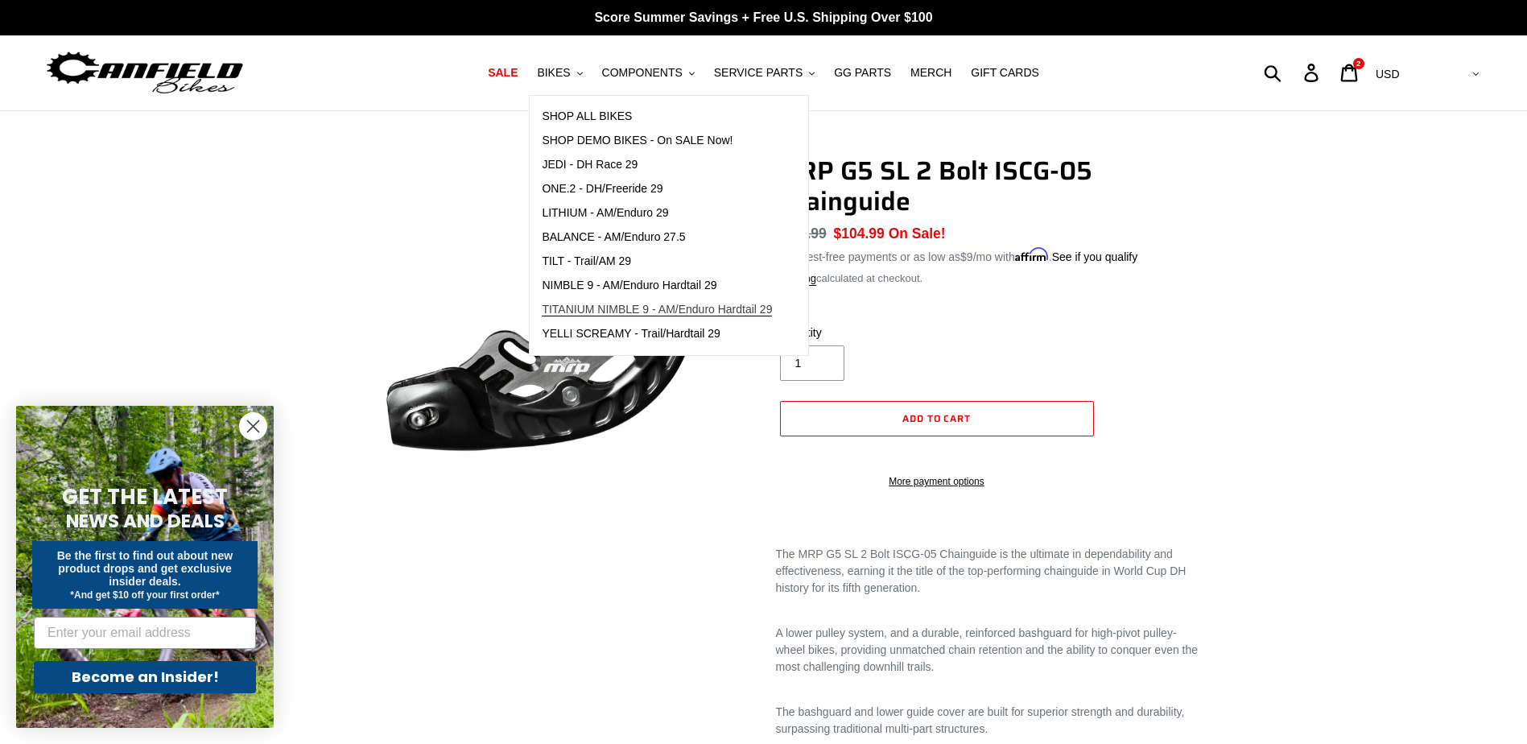
click at [657, 315] on span "TITANIUM NIMBLE 9 - AM/Enduro Hardtail 29" at bounding box center [657, 310] width 230 height 14
